Goal: Share content: Share content

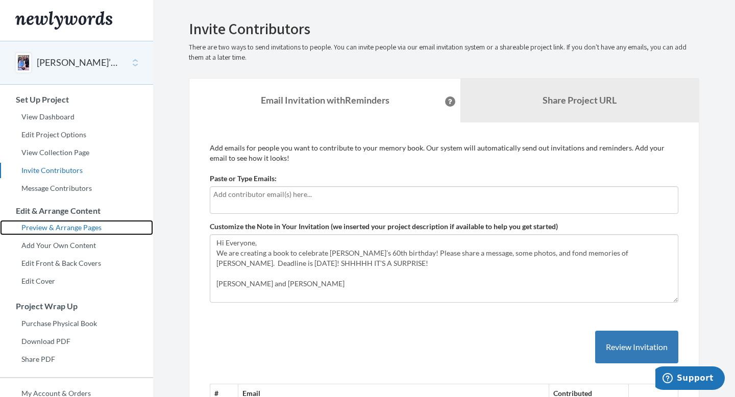
click at [37, 229] on link "Preview & Arrange Pages" at bounding box center [76, 227] width 153 height 15
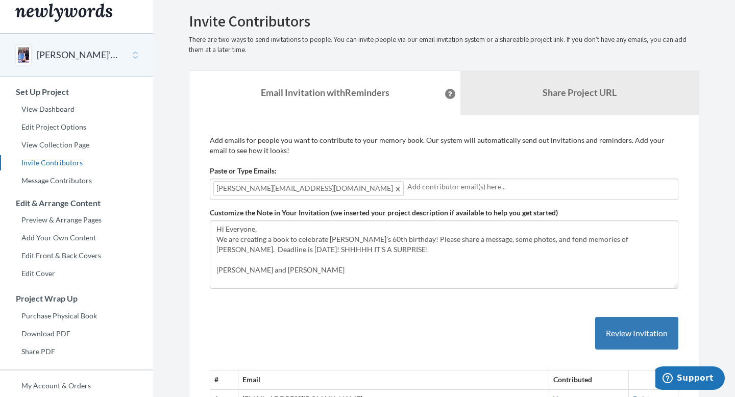
scroll to position [6, 0]
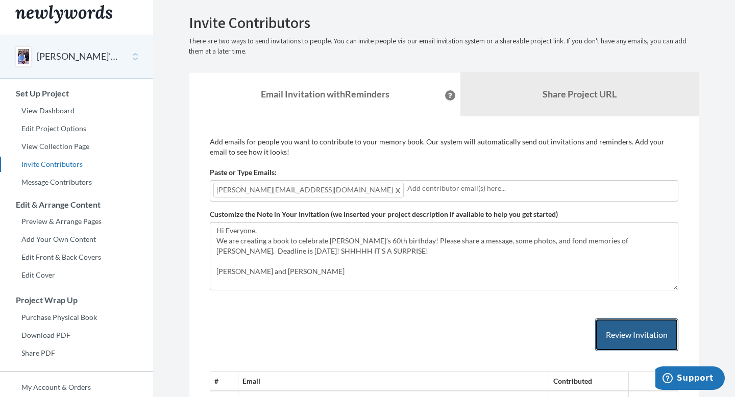
click at [655, 340] on button "Review Invitation" at bounding box center [636, 334] width 83 height 33
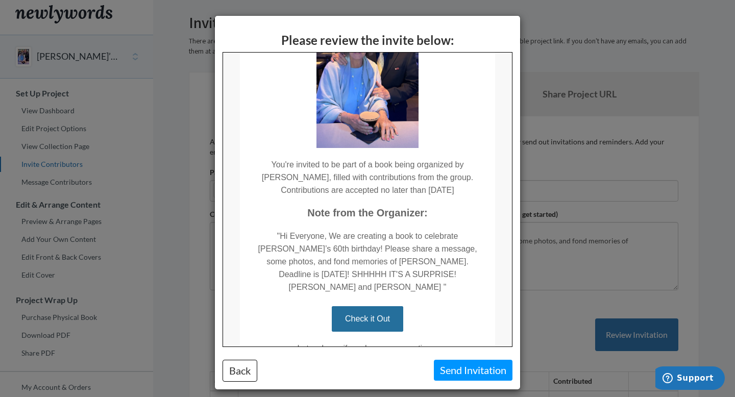
scroll to position [170, 0]
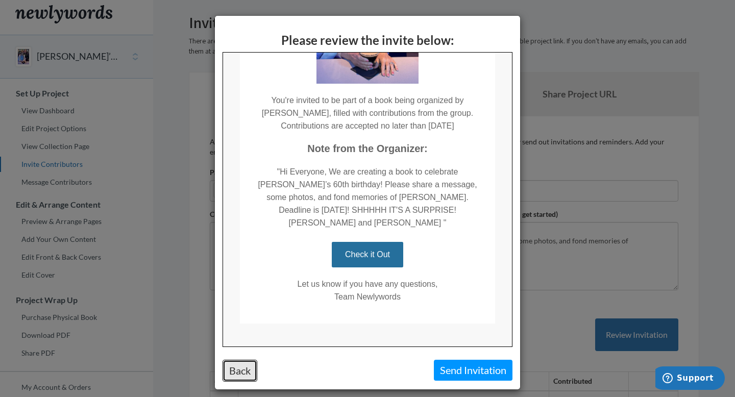
click at [229, 378] on button "Back" at bounding box center [239, 371] width 35 height 22
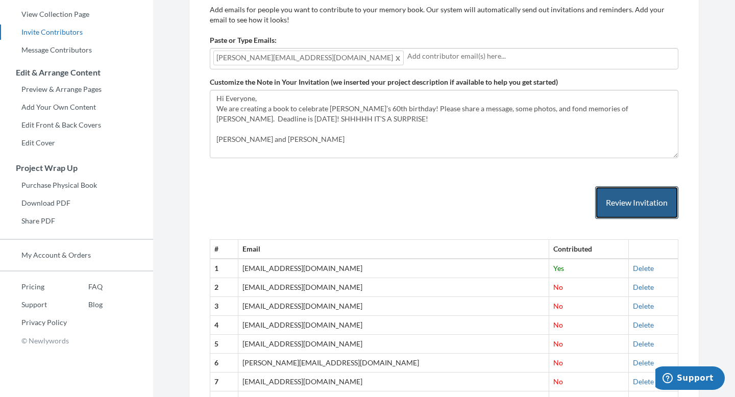
scroll to position [0, 0]
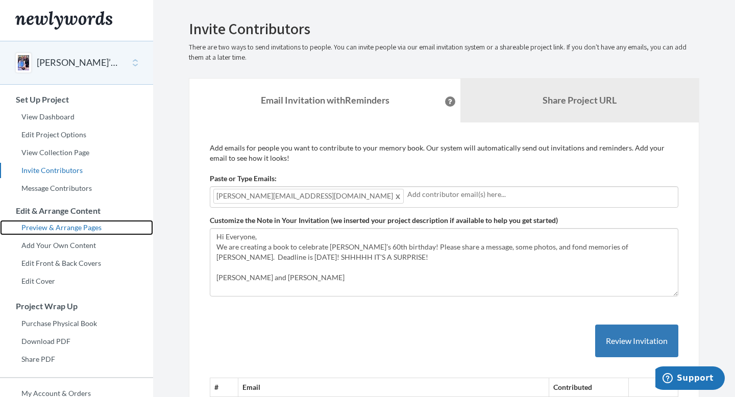
click at [71, 222] on link "Preview & Arrange Pages" at bounding box center [76, 227] width 153 height 15
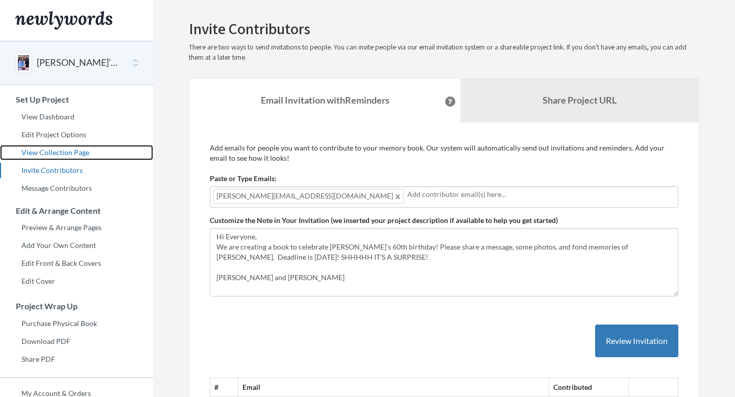
click at [43, 153] on link "View Collection Page" at bounding box center [76, 152] width 153 height 15
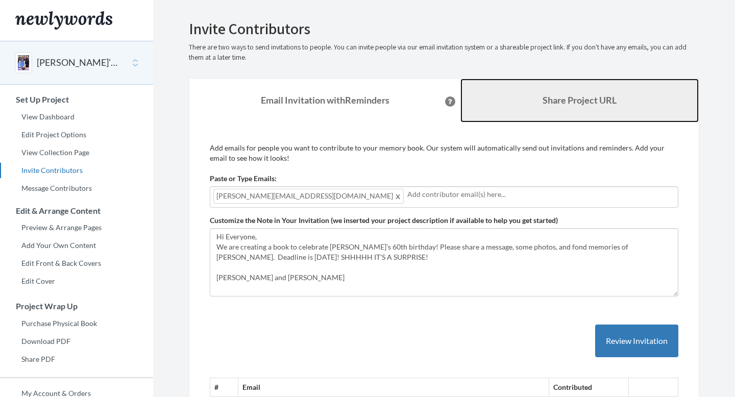
click at [535, 108] on link "Share Project URL" at bounding box center [579, 101] width 238 height 44
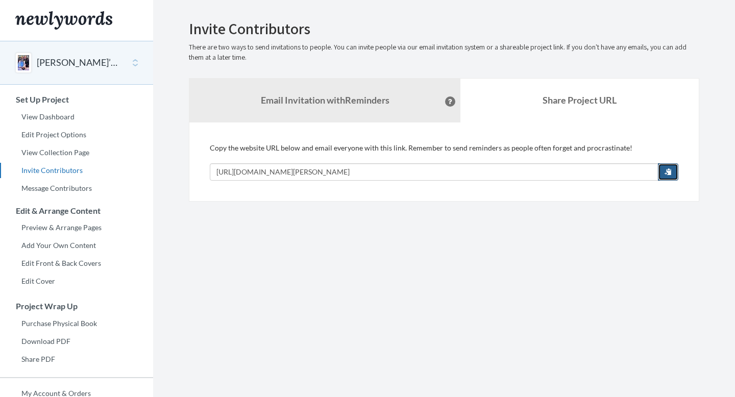
click at [668, 168] on span "button" at bounding box center [667, 171] width 7 height 7
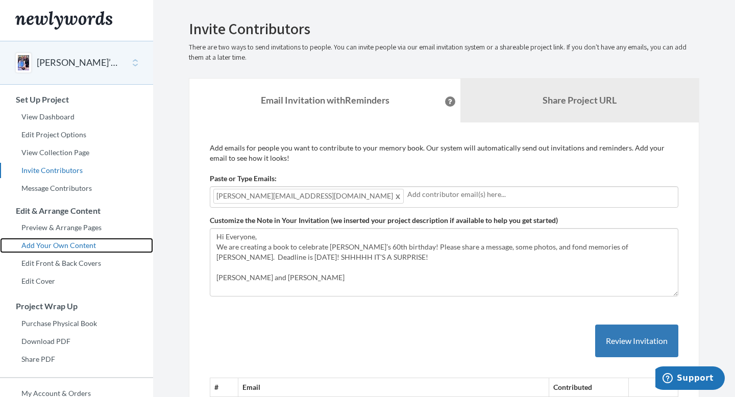
click at [57, 244] on link "Add Your Own Content" at bounding box center [76, 245] width 153 height 15
